Goal: Task Accomplishment & Management: Manage account settings

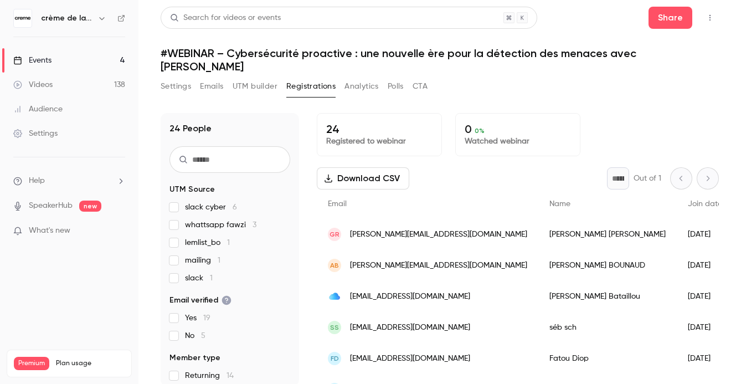
click at [63, 57] on link "Events 4" at bounding box center [69, 60] width 138 height 24
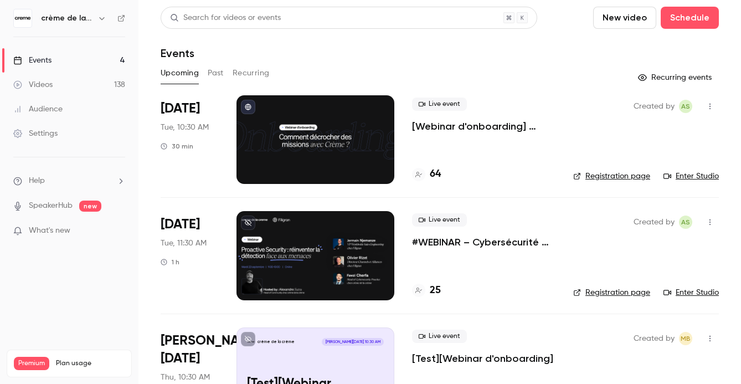
scroll to position [52, 0]
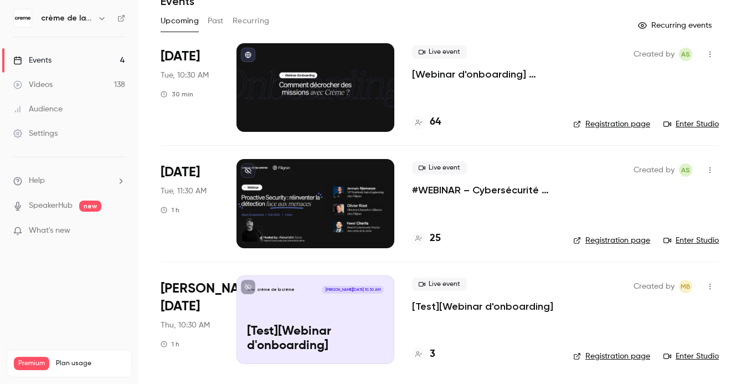
click at [513, 196] on p "#WEBINAR – Cybersécurité proactive : une nouvelle ère pour la détection des men…" at bounding box center [483, 189] width 143 height 13
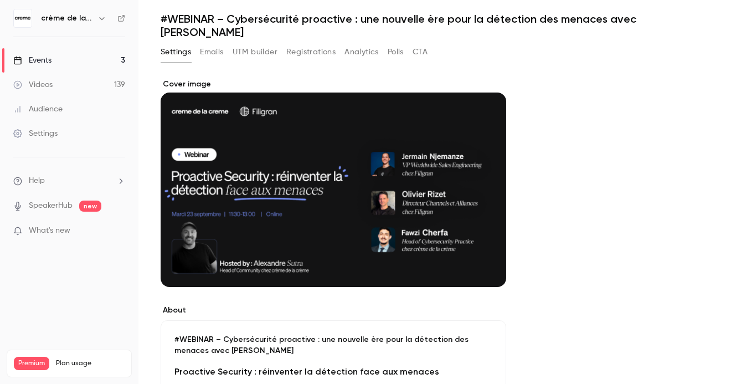
scroll to position [23, 0]
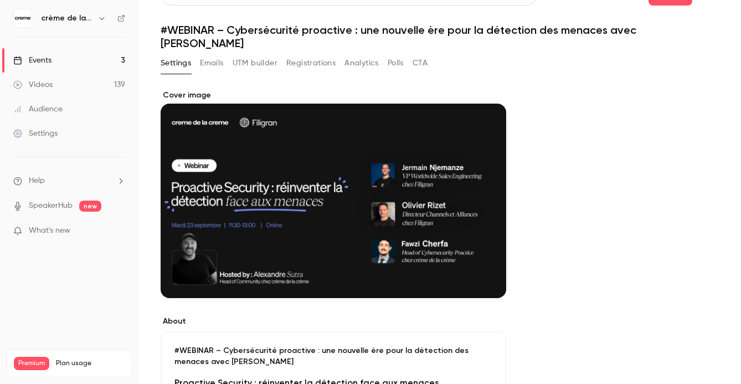
click at [319, 54] on button "Registrations" at bounding box center [310, 63] width 49 height 18
